Goal: Information Seeking & Learning: Learn about a topic

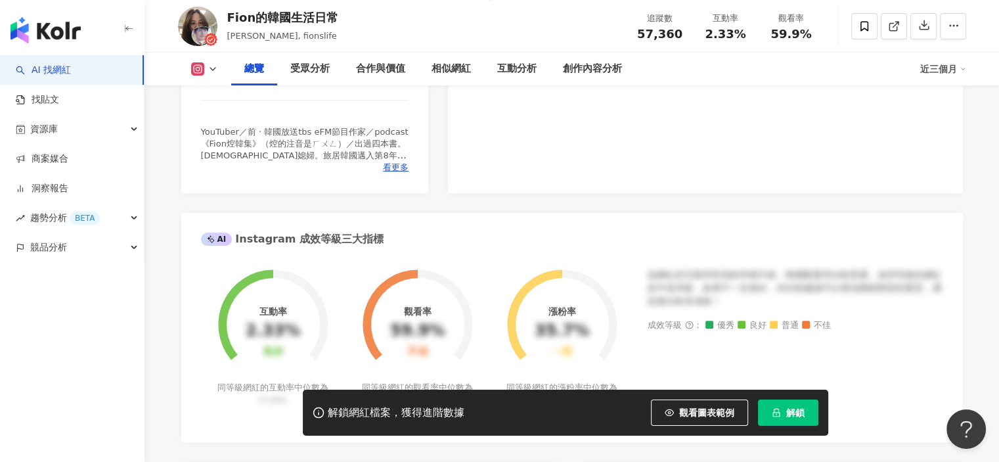
scroll to position [460, 0]
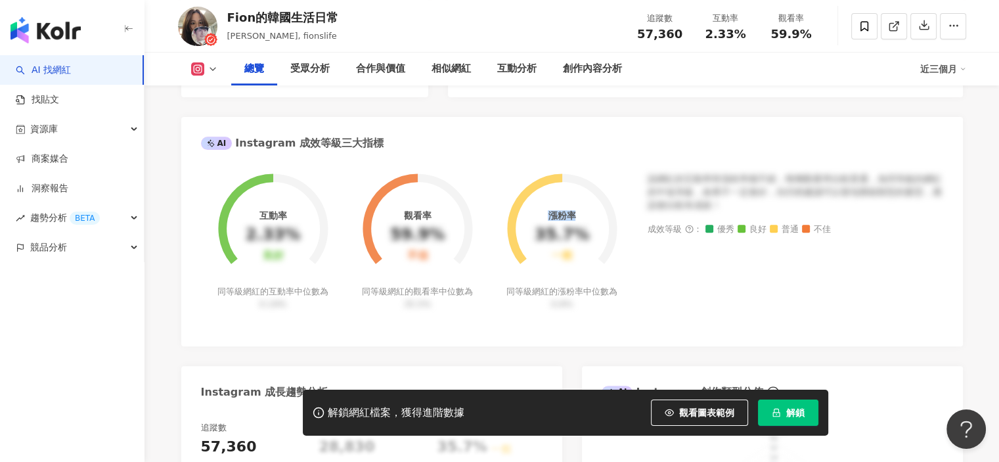
drag, startPoint x: 547, startPoint y: 214, endPoint x: 576, endPoint y: 217, distance: 29.7
click at [576, 217] on div "漲粉率 35.7% 一般" at bounding box center [562, 235] width 55 height 51
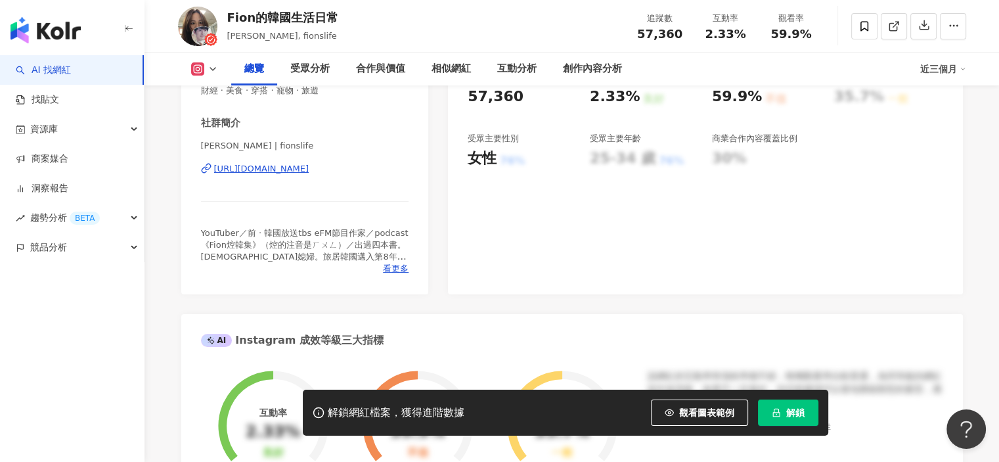
scroll to position [66, 0]
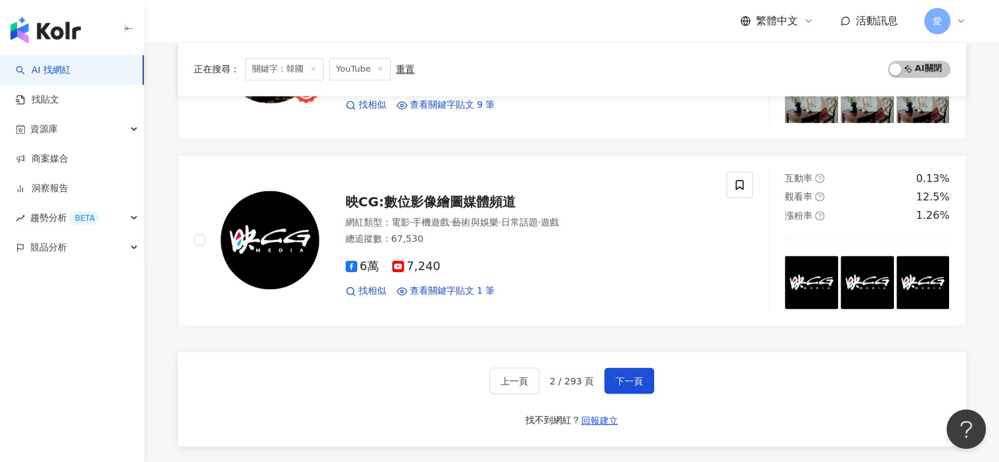
scroll to position [2367, 0]
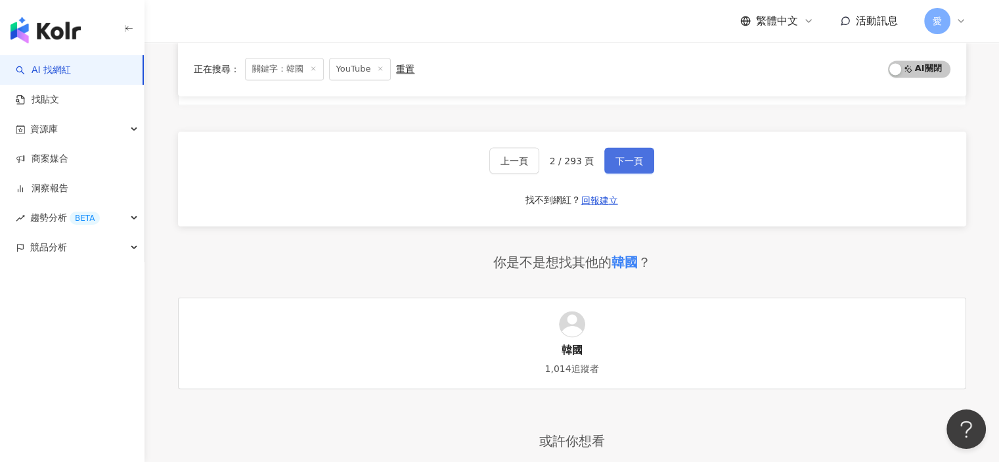
click at [635, 159] on span "下一頁" at bounding box center [630, 160] width 28 height 11
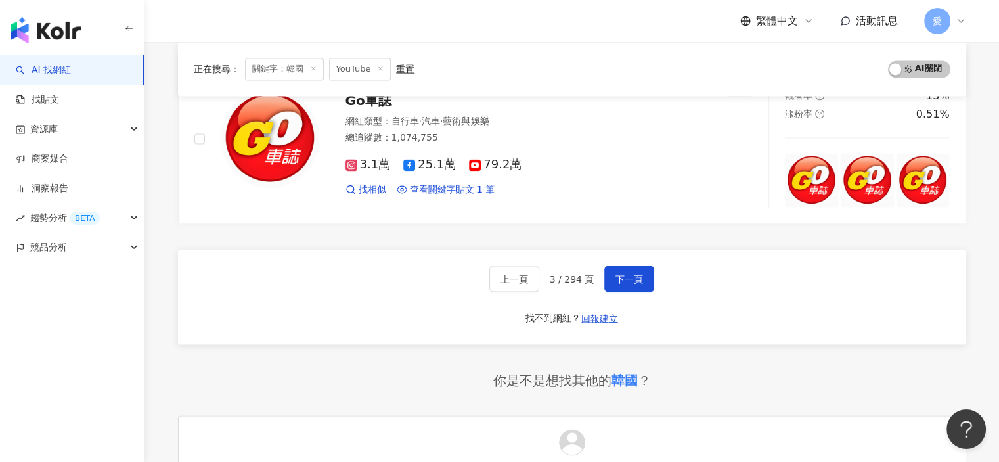
scroll to position [2300, 0]
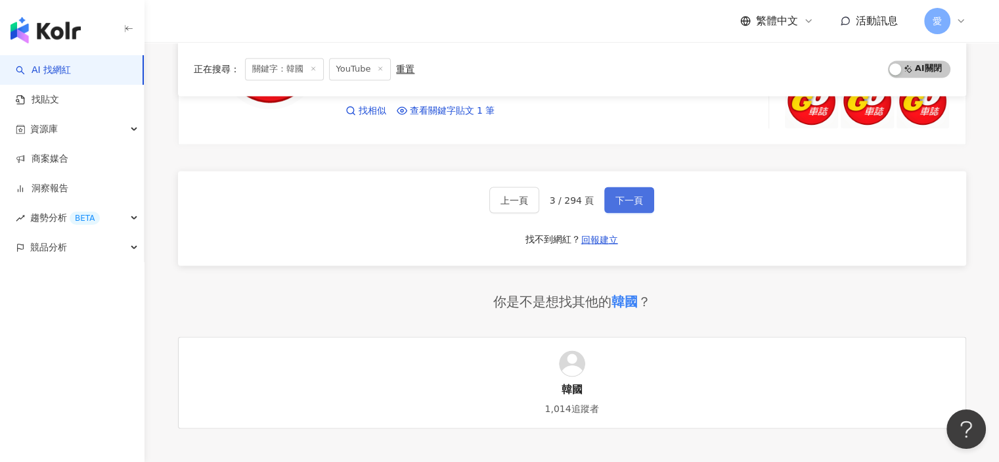
click at [633, 205] on span "下一頁" at bounding box center [630, 199] width 28 height 11
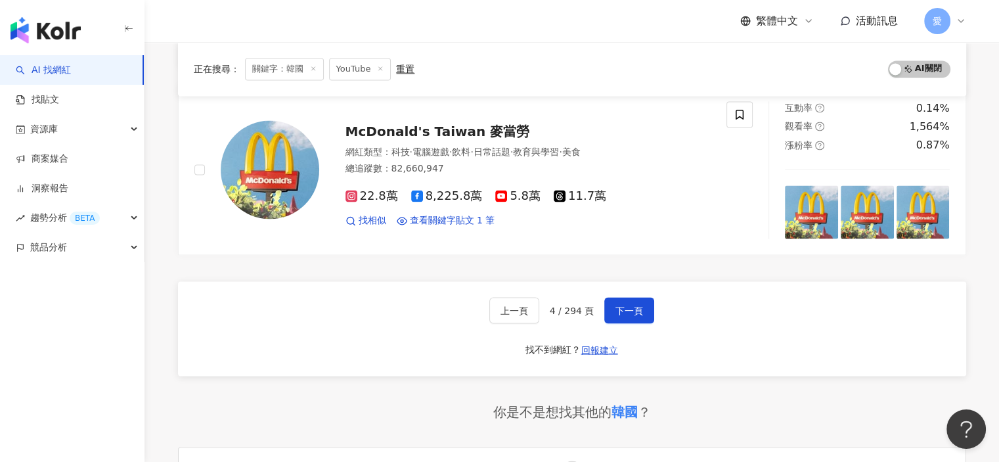
scroll to position [2292, 0]
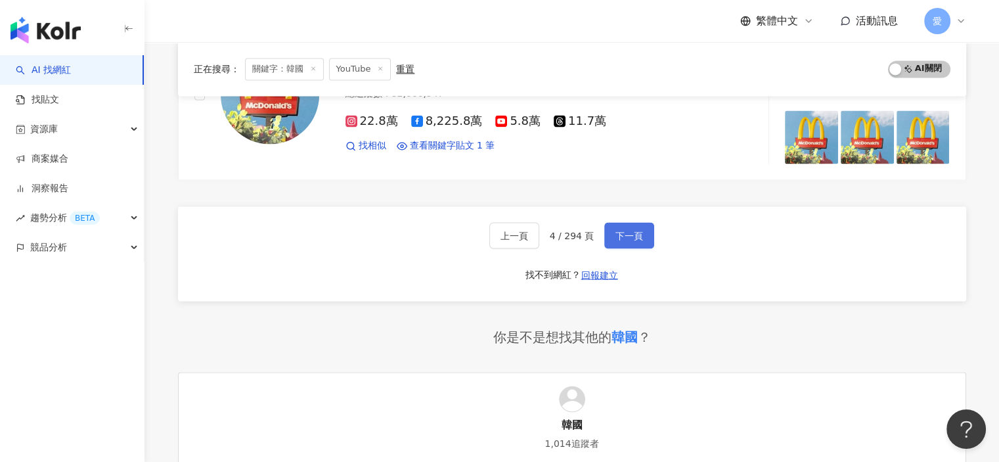
click at [627, 239] on button "下一頁" at bounding box center [629, 235] width 50 height 26
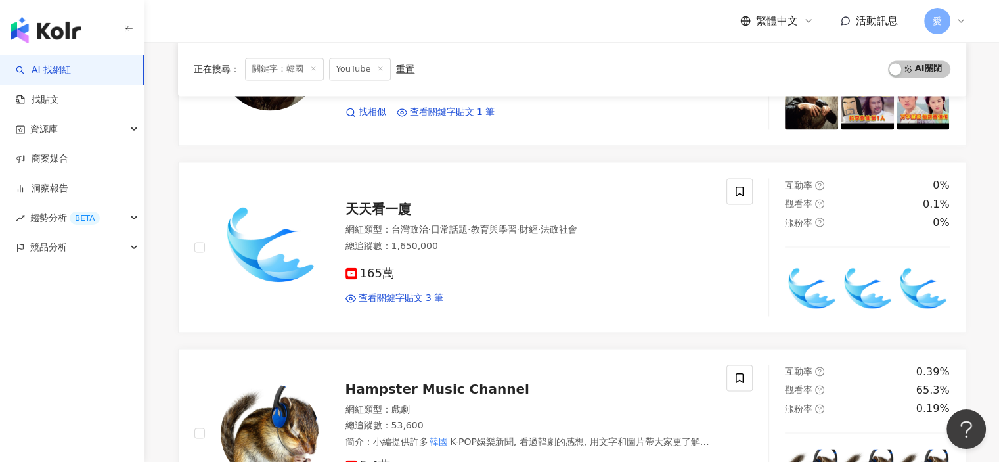
scroll to position [2102, 0]
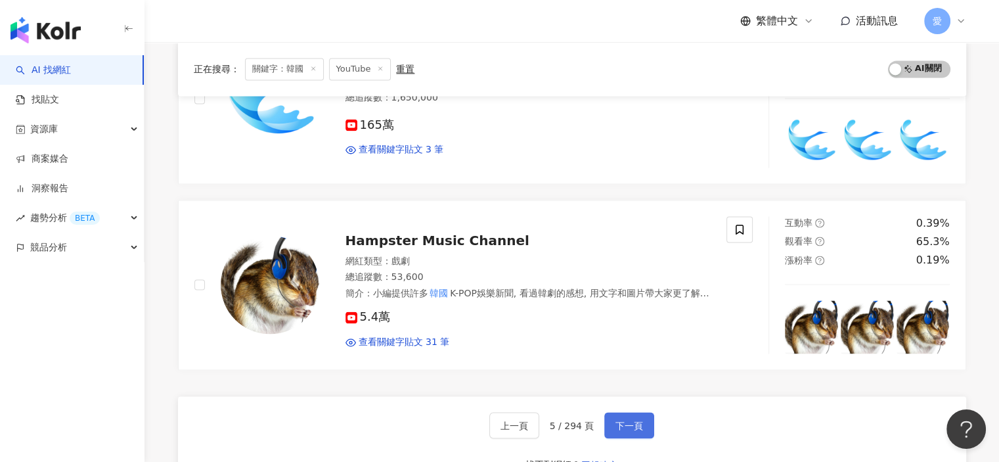
click at [621, 420] on span "下一頁" at bounding box center [630, 425] width 28 height 11
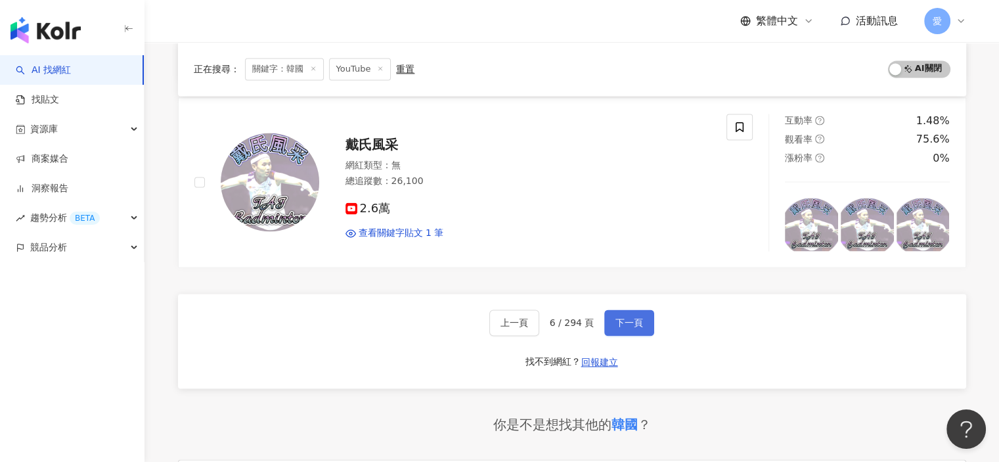
click at [631, 322] on span "下一頁" at bounding box center [630, 322] width 28 height 11
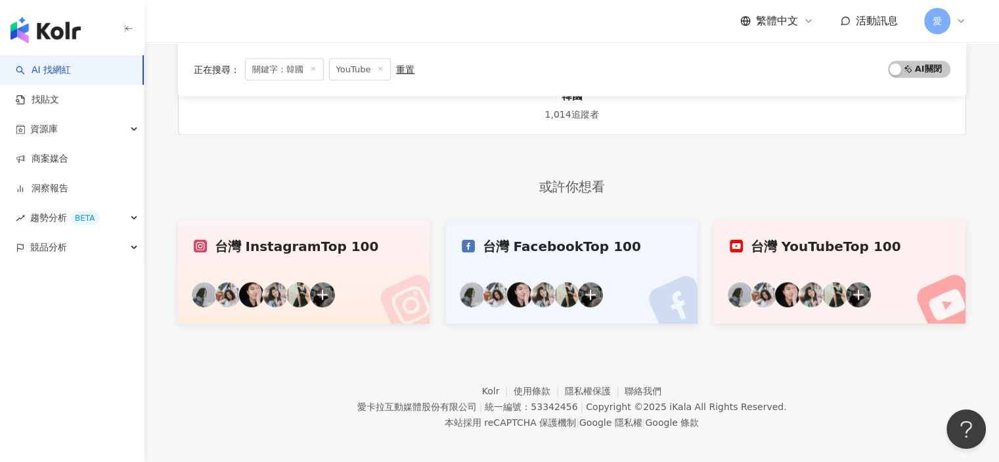
scroll to position [2334, 0]
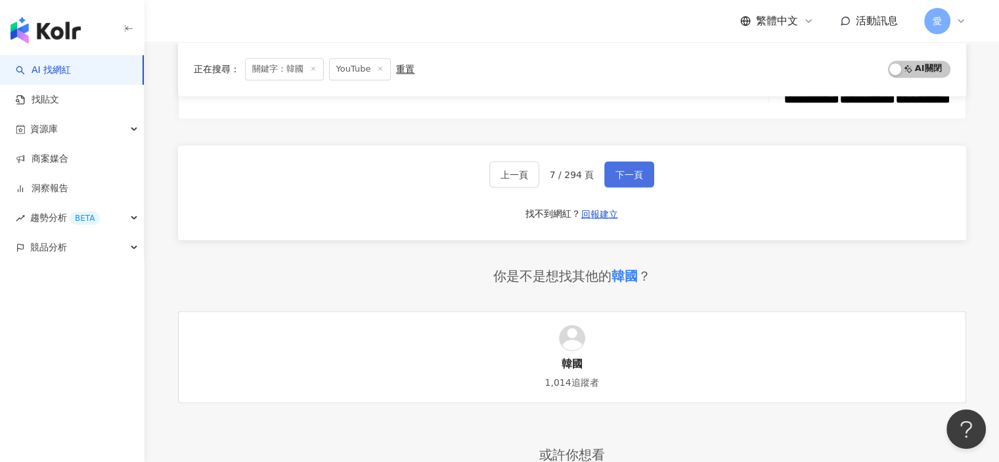
click at [638, 174] on button "下一頁" at bounding box center [629, 174] width 50 height 26
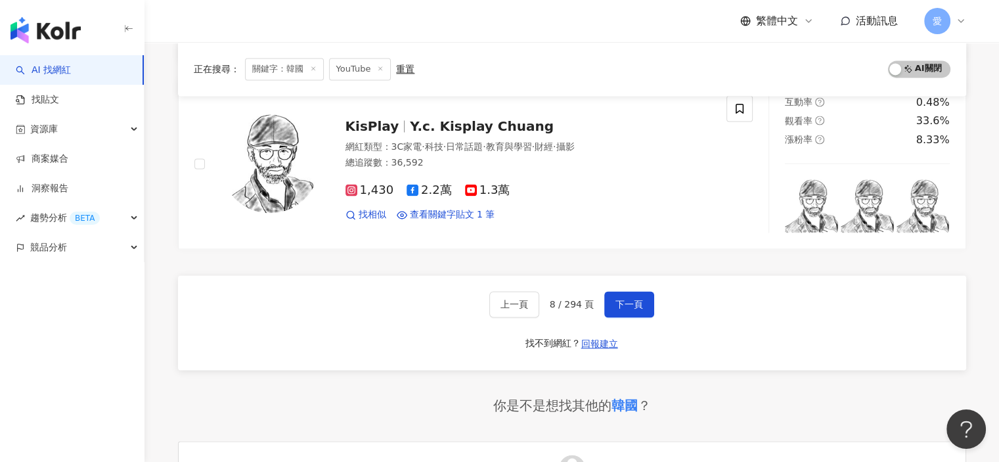
scroll to position [2168, 0]
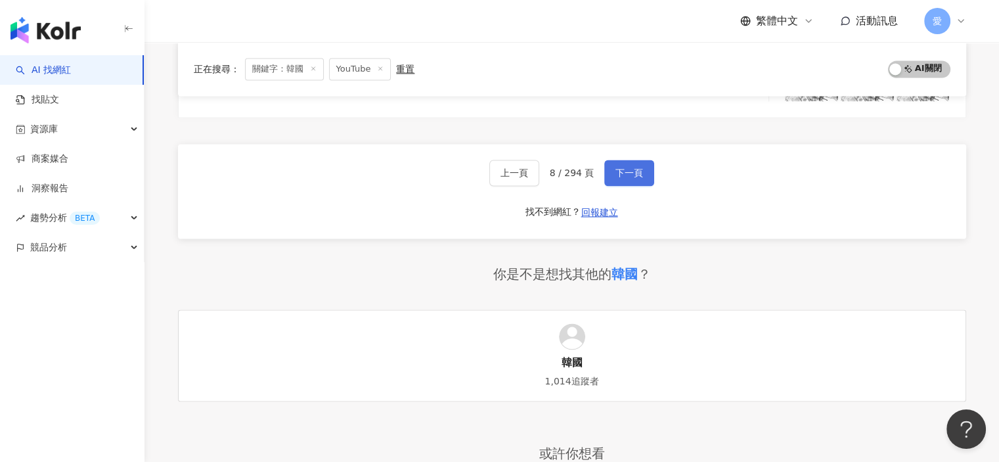
click at [640, 173] on button "下一頁" at bounding box center [629, 173] width 50 height 26
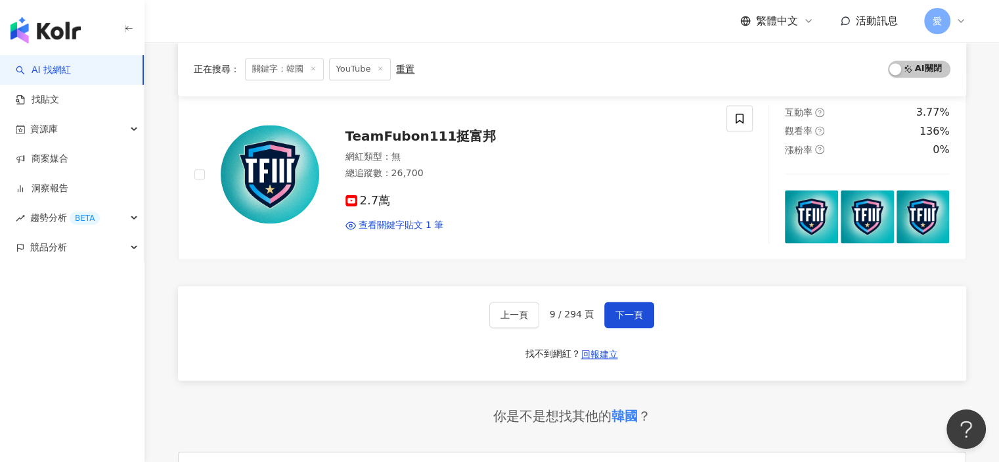
scroll to position [2102, 0]
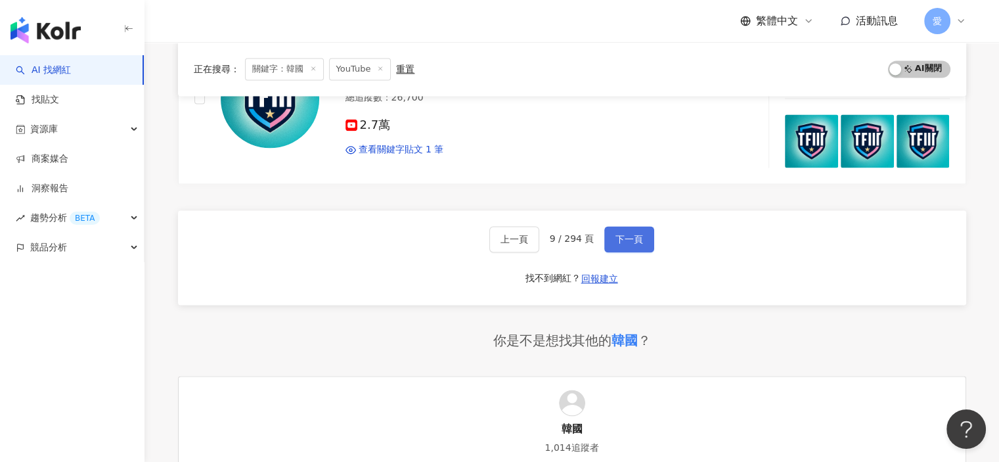
click at [628, 234] on span "下一頁" at bounding box center [630, 239] width 28 height 11
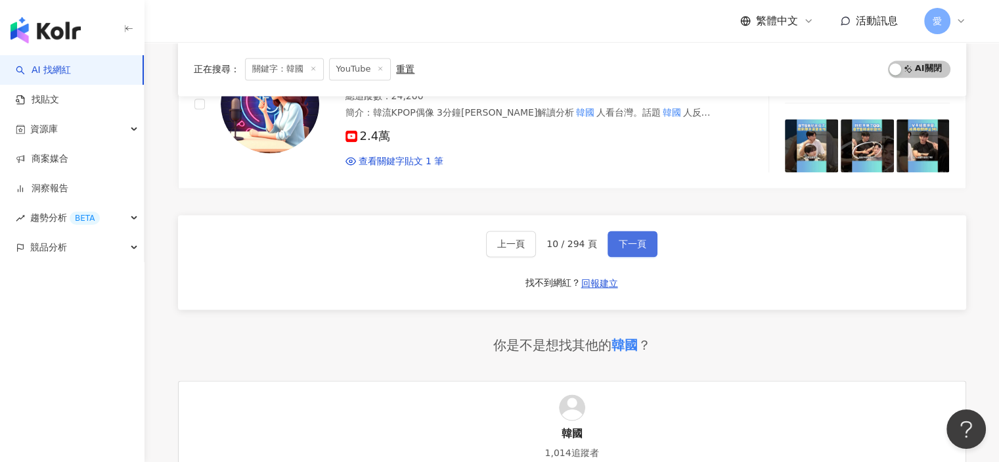
click at [625, 240] on span "下一頁" at bounding box center [633, 243] width 28 height 11
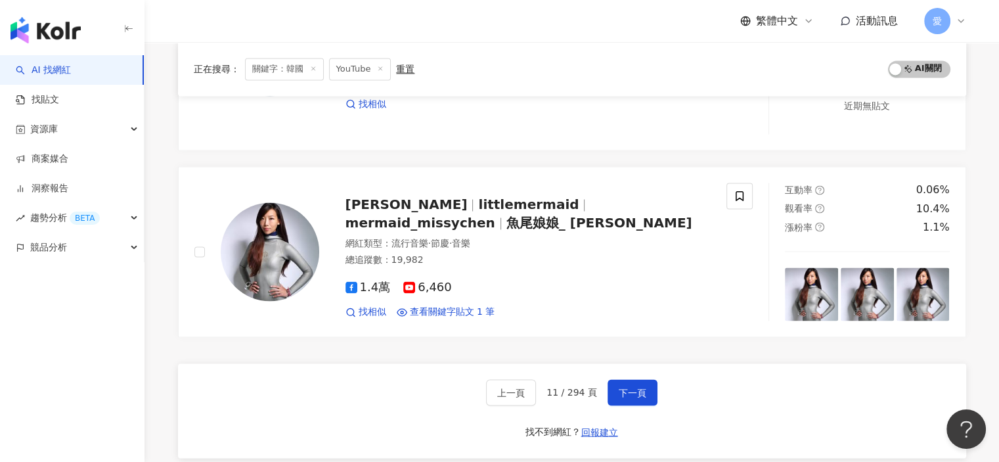
scroll to position [2310, 0]
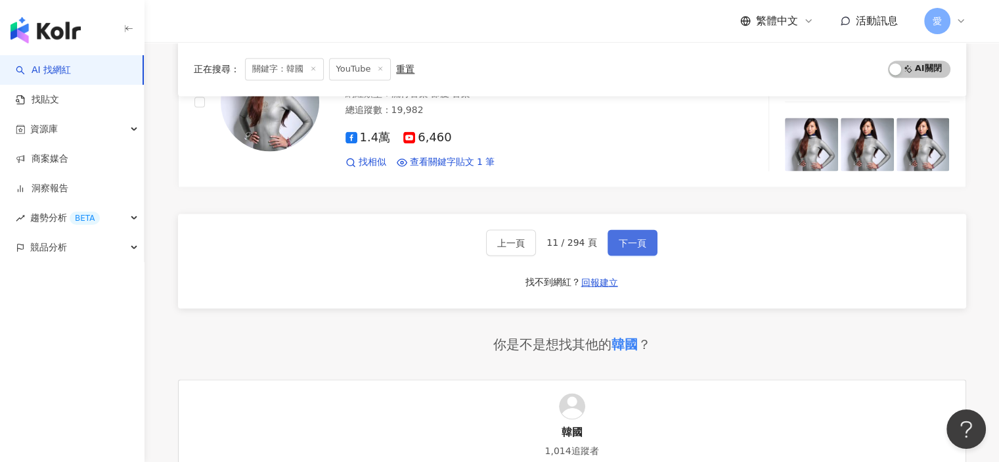
click at [633, 241] on button "下一頁" at bounding box center [633, 242] width 50 height 26
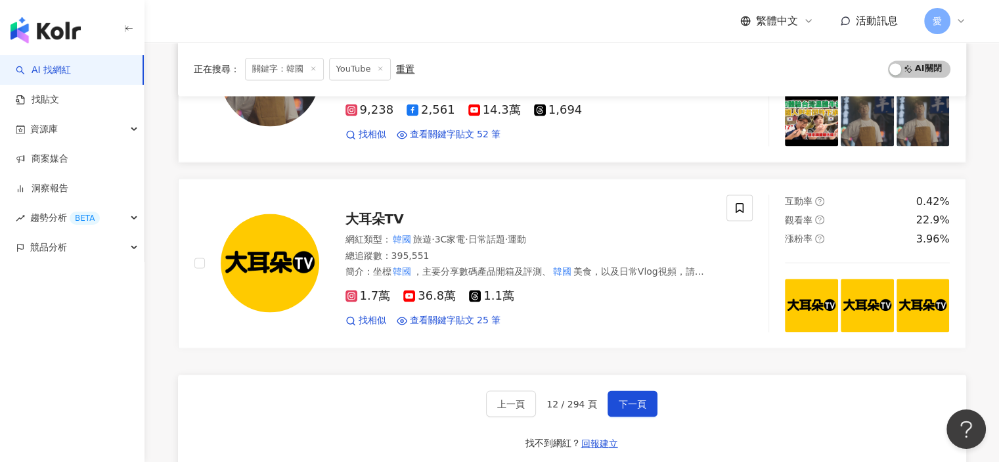
scroll to position [1932, 0]
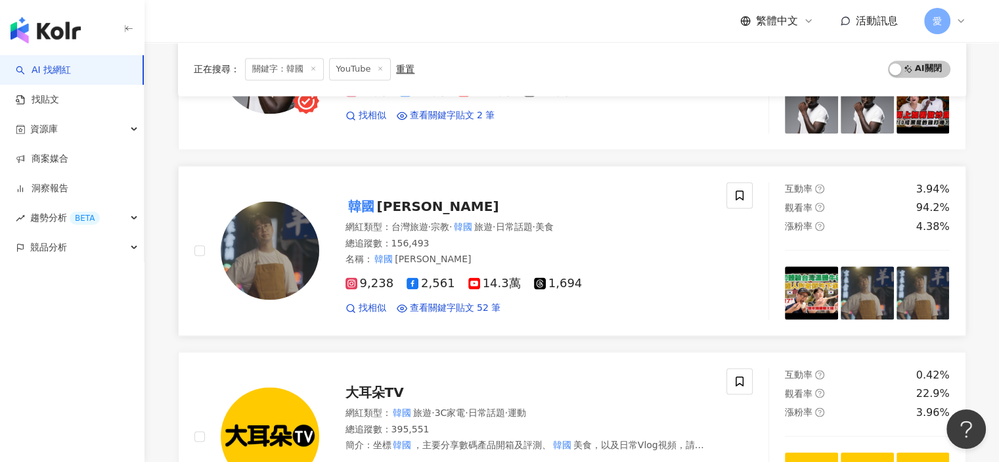
click at [408, 198] on span "約瑟요셉이" at bounding box center [438, 206] width 122 height 16
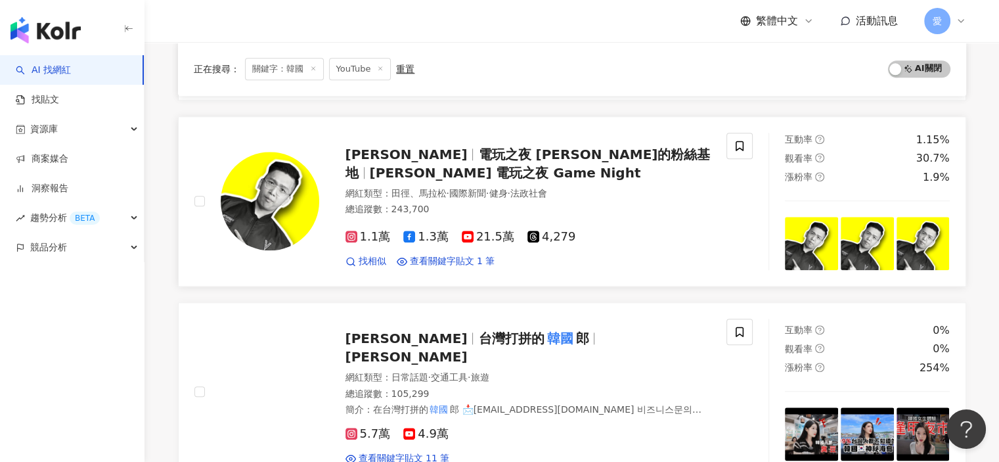
scroll to position [1445, 0]
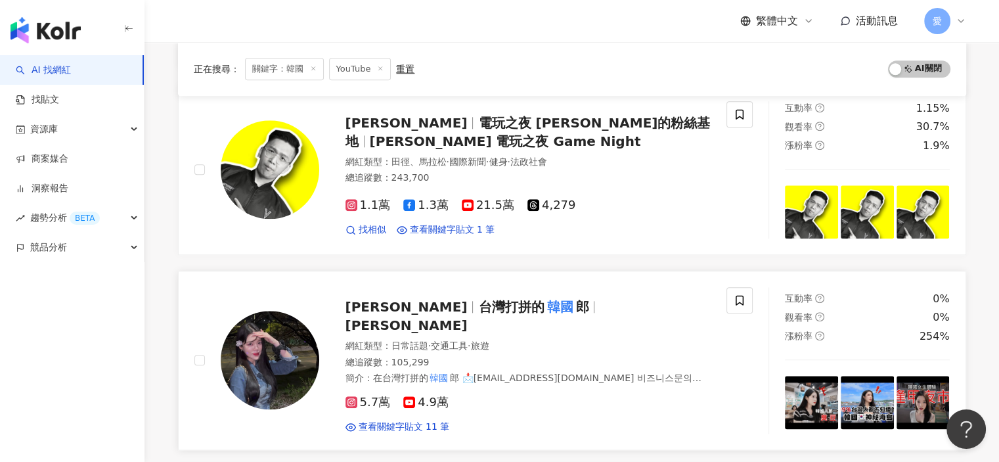
click at [478, 304] on span "台灣打拼的" at bounding box center [511, 307] width 66 height 16
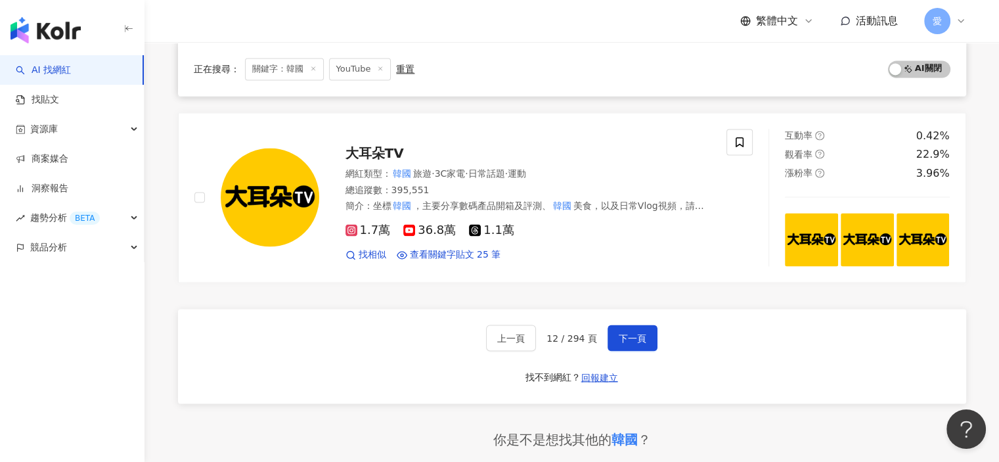
scroll to position [2234, 0]
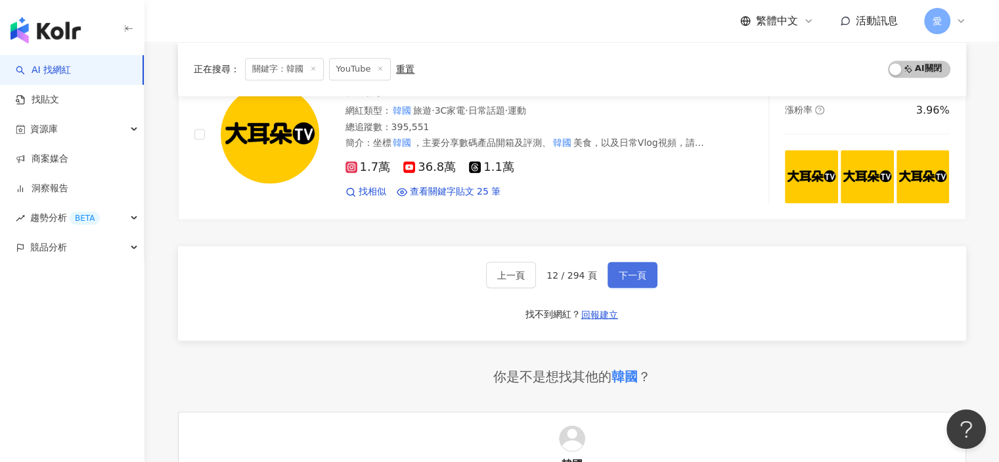
click at [631, 269] on span "下一頁" at bounding box center [633, 274] width 28 height 11
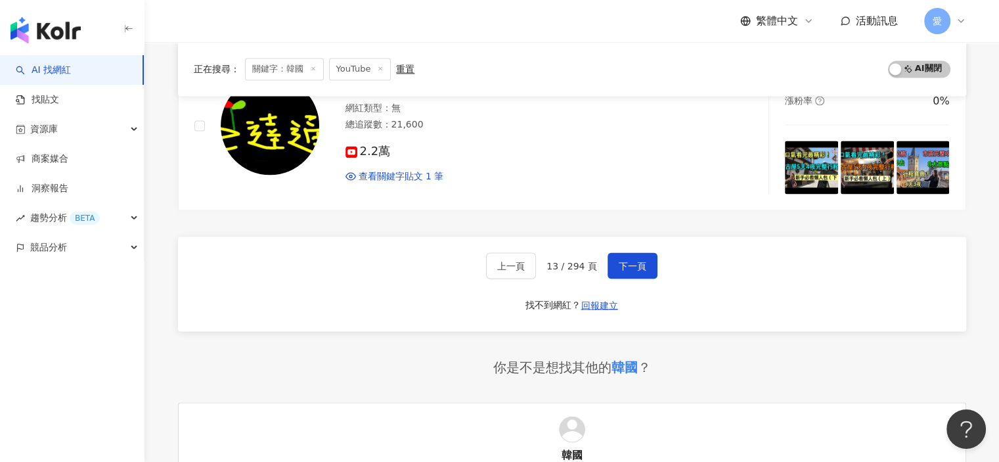
click at [712, 245] on div "上一頁 13 / 294 頁 下一頁 找不到網紅？ 回報建立" at bounding box center [572, 284] width 788 height 95
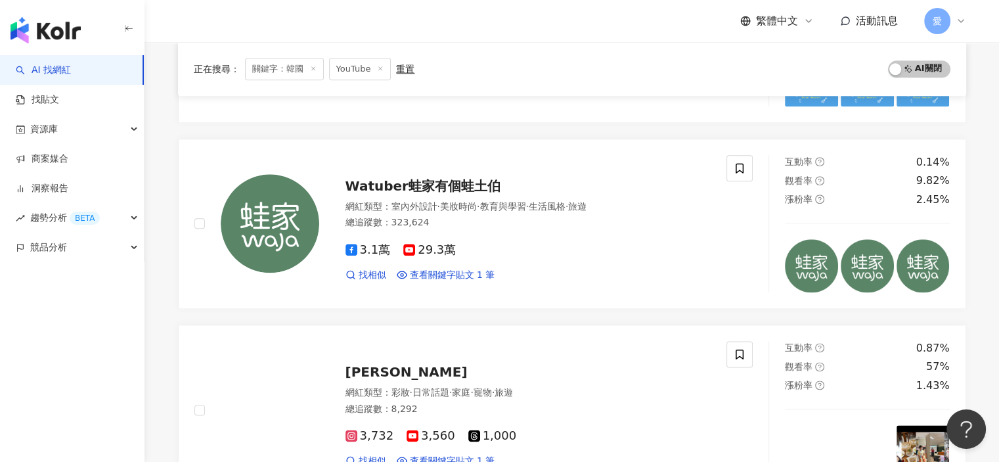
scroll to position [1577, 0]
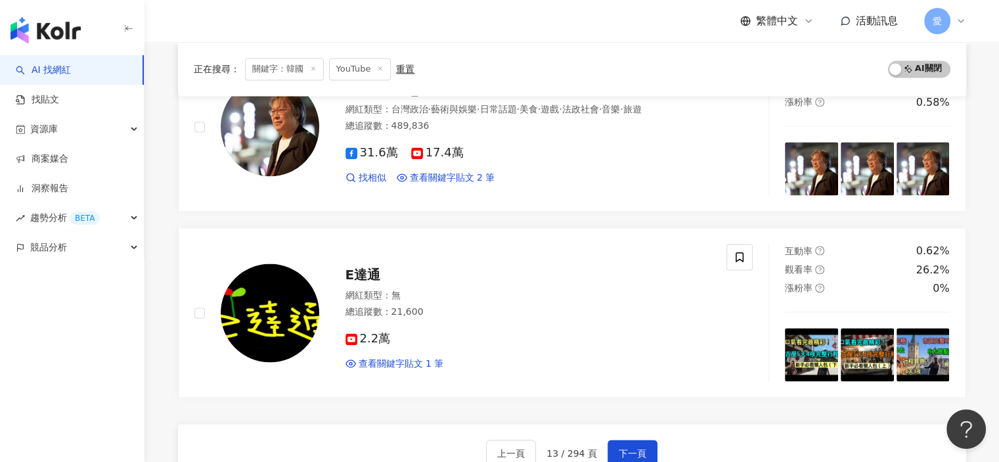
scroll to position [2168, 0]
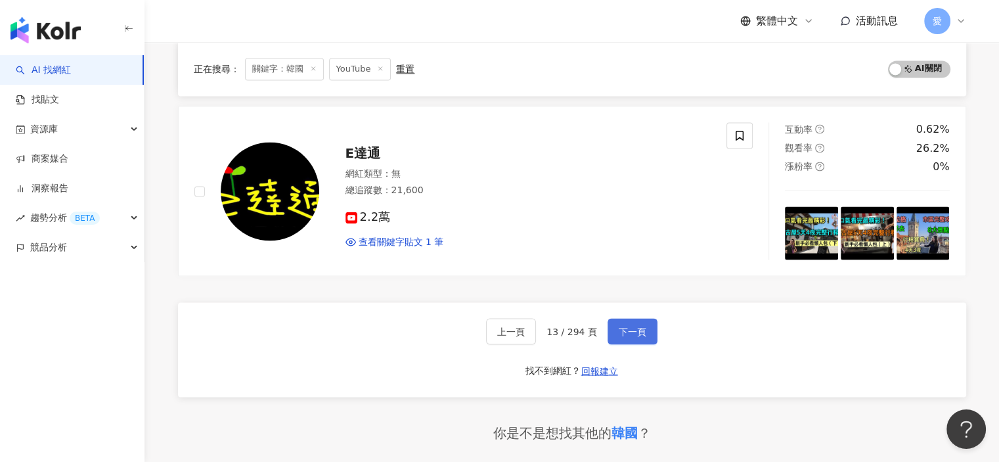
click at [619, 326] on span "下一頁" at bounding box center [633, 331] width 28 height 11
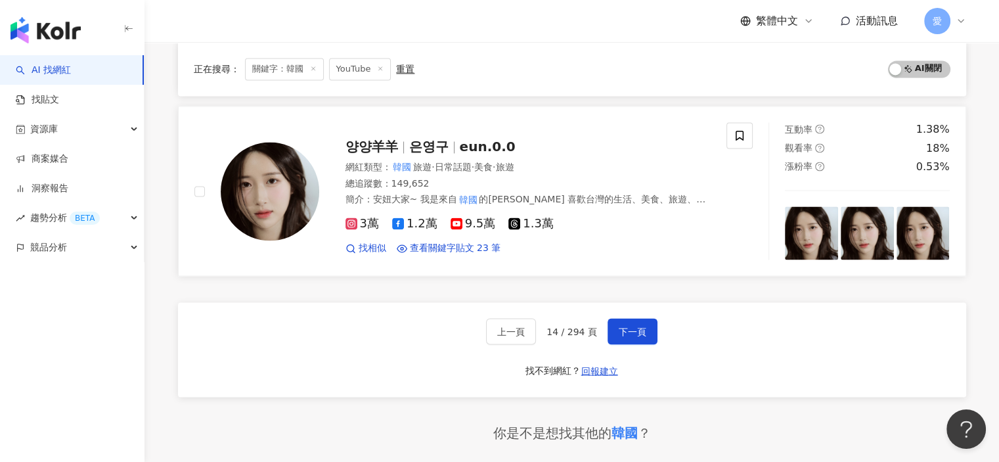
click at [397, 141] on span "양양羊羊" at bounding box center [378, 147] width 64 height 16
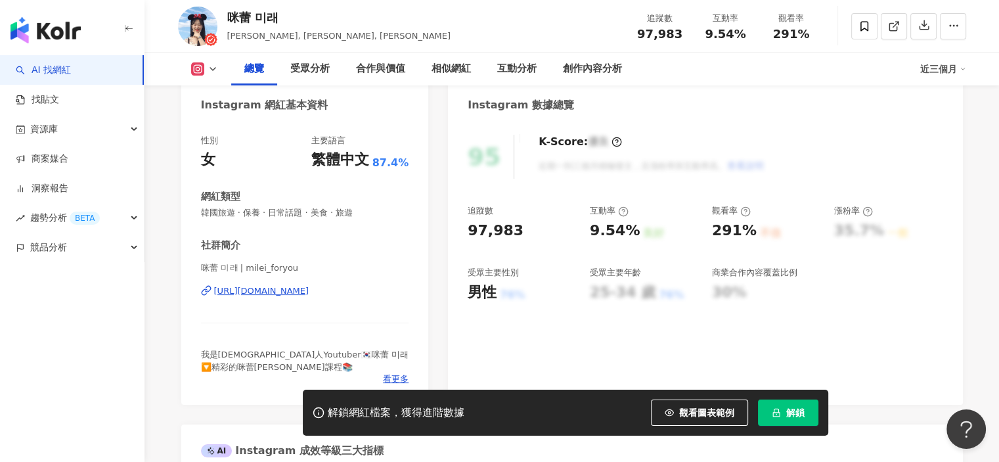
scroll to position [131, 0]
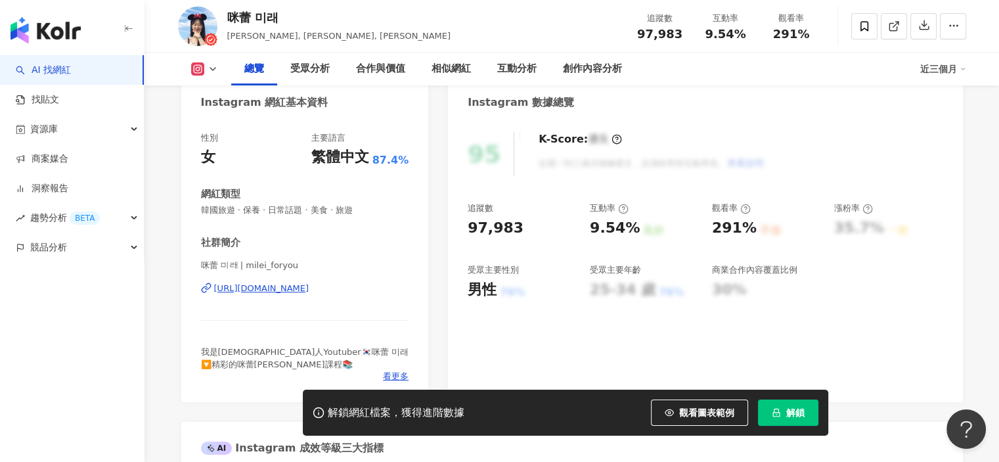
click at [309, 286] on div "https://www.instagram.com/milei_foryou/" at bounding box center [261, 289] width 95 height 12
drag, startPoint x: 228, startPoint y: 14, endPoint x: 246, endPoint y: 14, distance: 18.4
click at [246, 14] on div "咪蕾 미래" at bounding box center [339, 17] width 224 height 16
copy div "咪蕾"
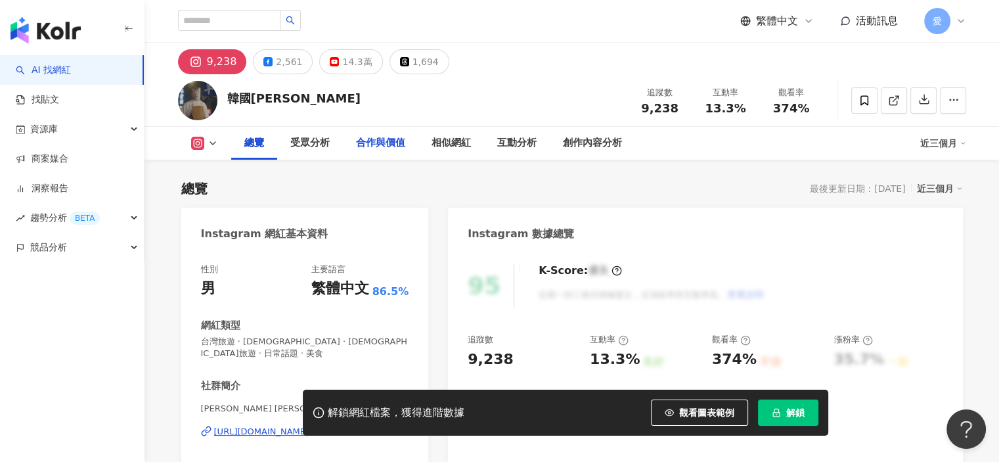
scroll to position [131, 0]
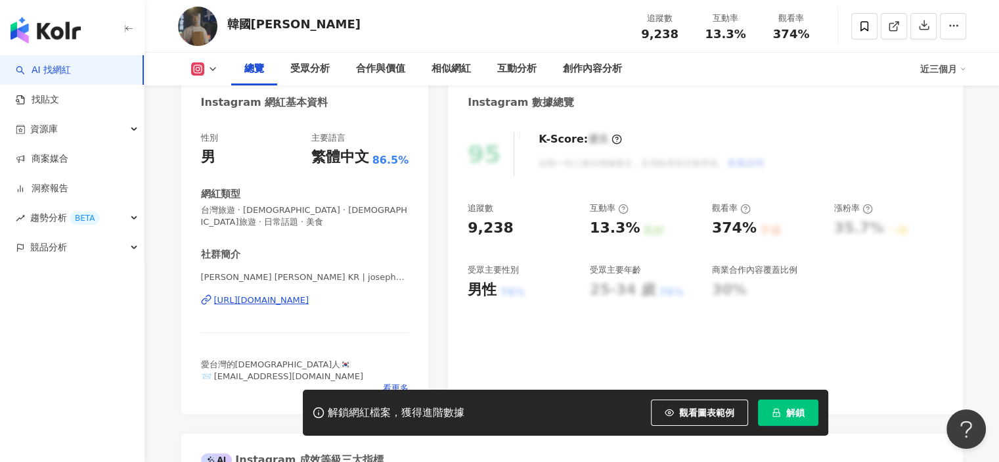
click at [309, 294] on div "[URL][DOMAIN_NAME]" at bounding box center [261, 300] width 95 height 12
drag, startPoint x: 253, startPoint y: 23, endPoint x: 270, endPoint y: 22, distance: 17.1
click at [270, 22] on div "韓國[PERSON_NAME]" at bounding box center [293, 24] width 133 height 16
copy div "[PERSON_NAME]"
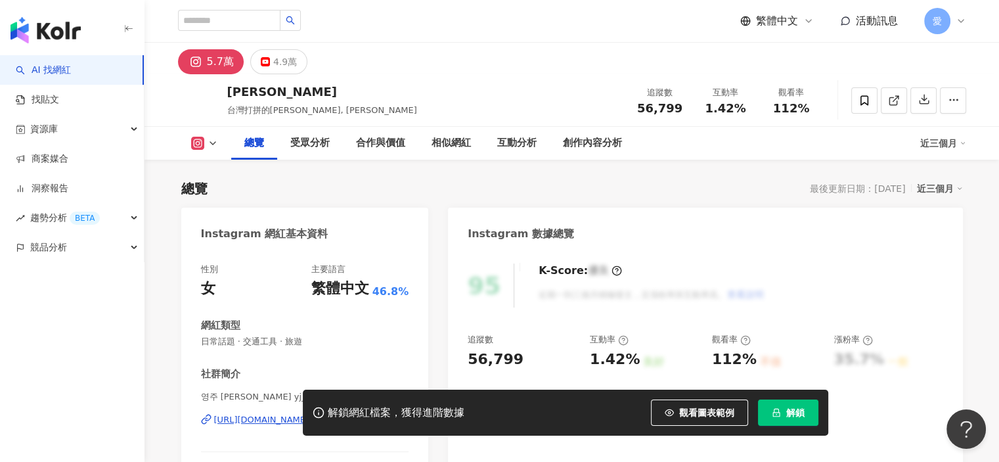
scroll to position [197, 0]
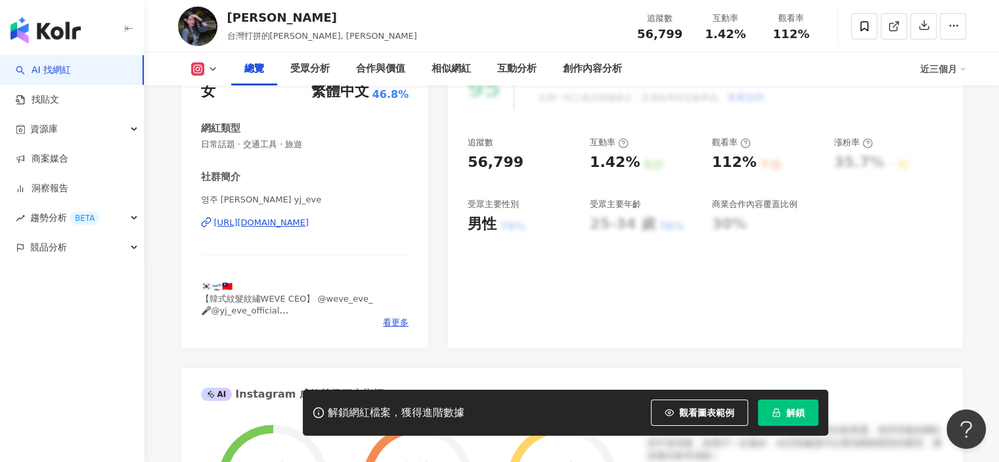
click at [309, 226] on div "https://www.instagram.com/yj_eve/" at bounding box center [261, 223] width 95 height 12
drag, startPoint x: 241, startPoint y: 15, endPoint x: 263, endPoint y: 15, distance: 21.7
click at [263, 15] on div "李瑩珠" at bounding box center [322, 17] width 190 height 16
copy div "瑩珠"
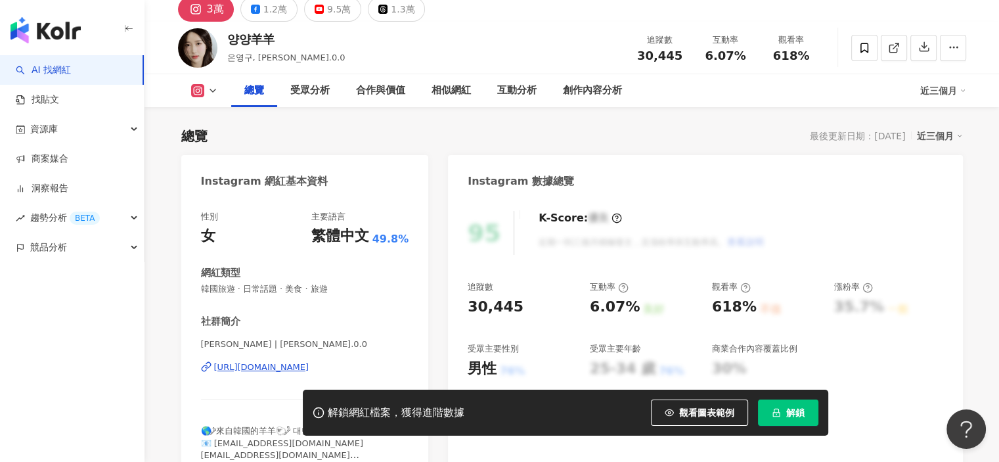
scroll to position [131, 0]
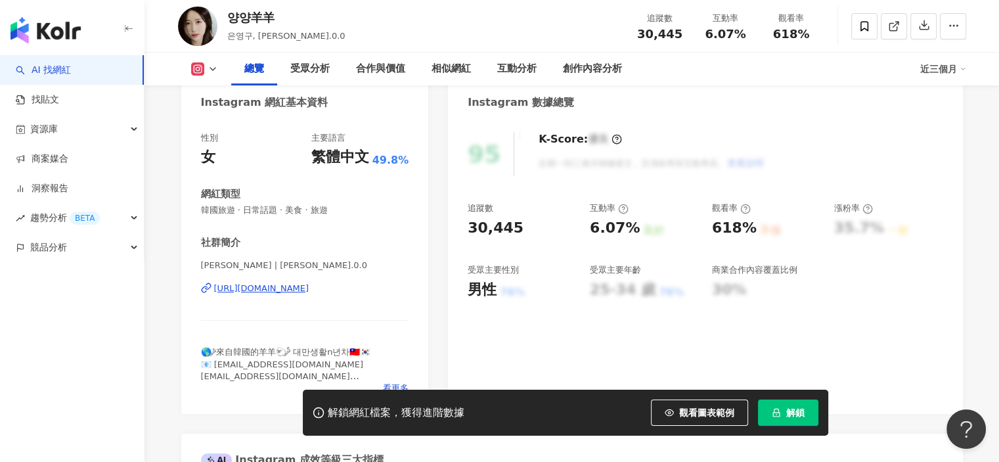
click at [309, 285] on div "[URL][DOMAIN_NAME]" at bounding box center [261, 289] width 95 height 12
